Goal: Download file/media

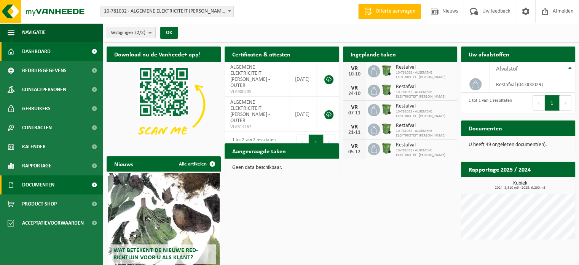
click at [36, 184] on span "Documenten" at bounding box center [38, 184] width 32 height 19
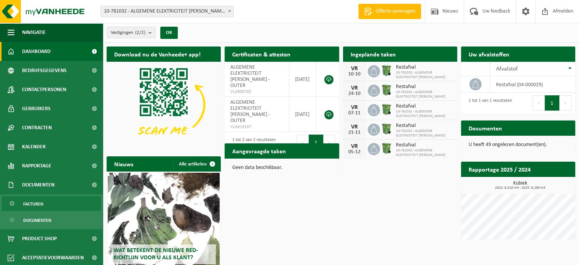
click at [39, 206] on span "Facturen" at bounding box center [33, 203] width 20 height 14
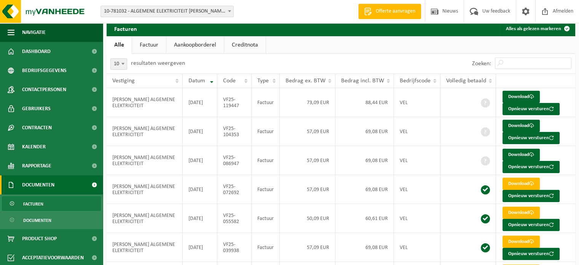
scroll to position [76, 0]
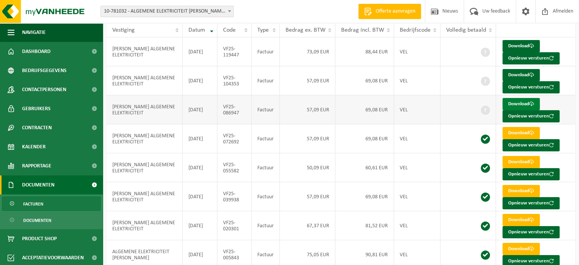
click at [519, 102] on link "Download" at bounding box center [520, 104] width 37 height 12
click at [519, 76] on link "Download" at bounding box center [520, 75] width 37 height 12
click at [519, 43] on link "Download" at bounding box center [520, 46] width 37 height 12
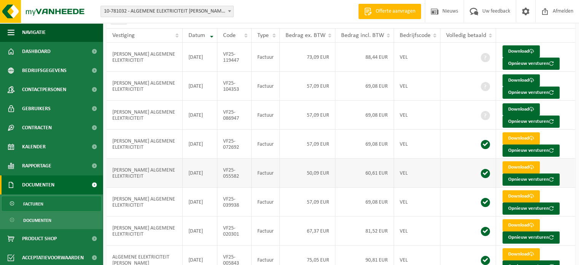
scroll to position [0, 0]
